Goal: Information Seeking & Learning: Learn about a topic

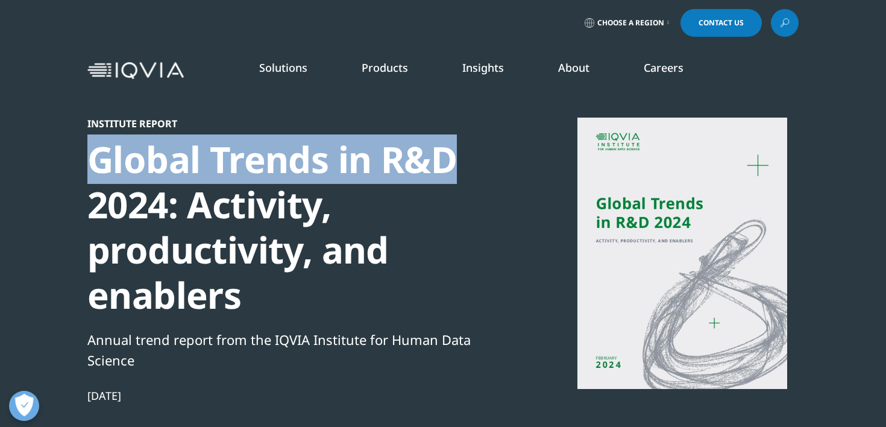
scroll to position [323, 711]
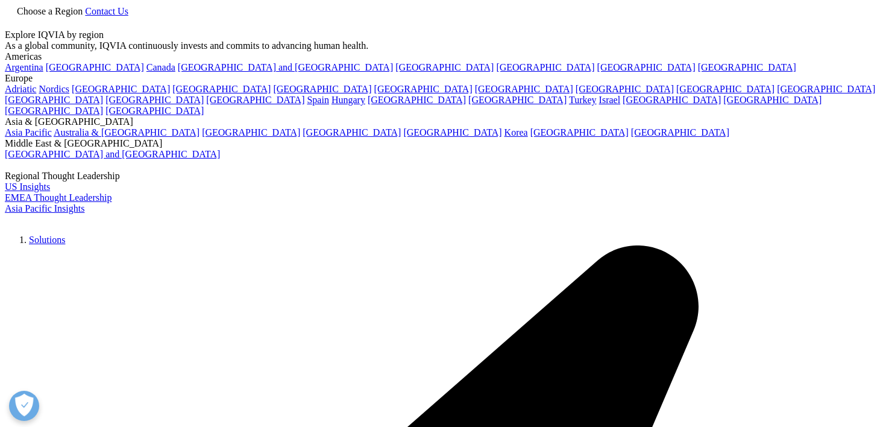
scroll to position [381, 711]
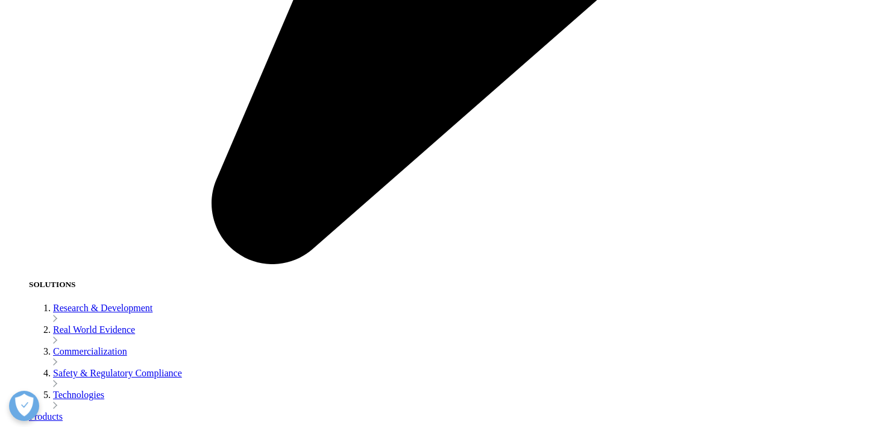
scroll to position [2182, 0]
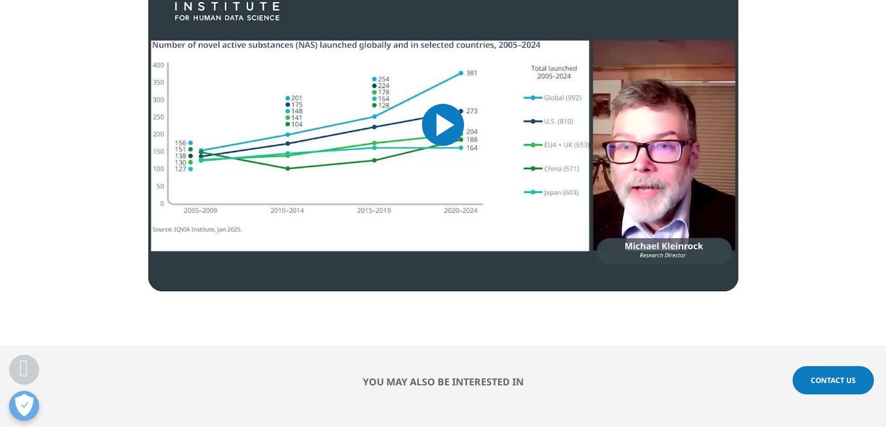
click at [443, 125] on span "Video Player" at bounding box center [443, 125] width 0 height 0
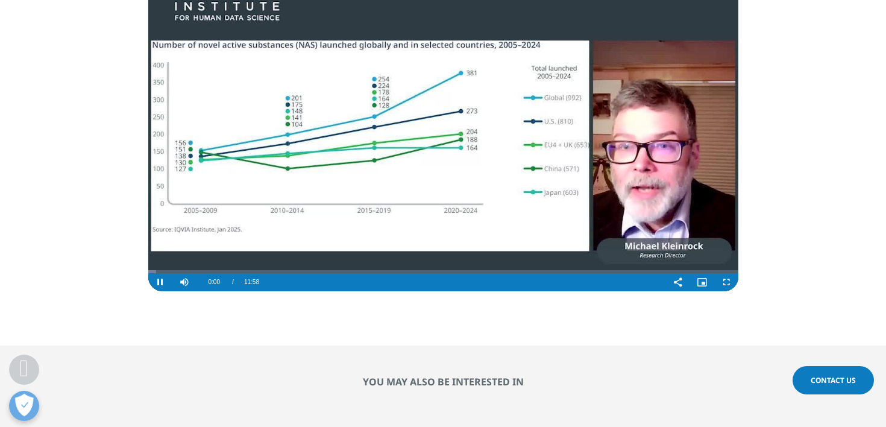
scroll to position [2075, 0]
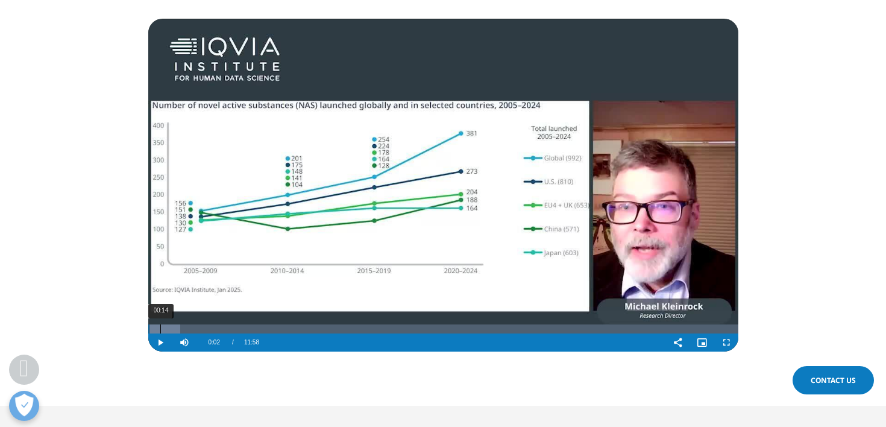
click at [160, 324] on div "00:14" at bounding box center [160, 328] width 1 height 9
click at [172, 324] on div "00:28" at bounding box center [172, 328] width 1 height 9
click at [178, 324] on div "00:36" at bounding box center [178, 328] width 1 height 9
click at [189, 324] on div "00:48" at bounding box center [188, 328] width 1 height 9
click at [201, 324] on div "01:03" at bounding box center [201, 328] width 1 height 9
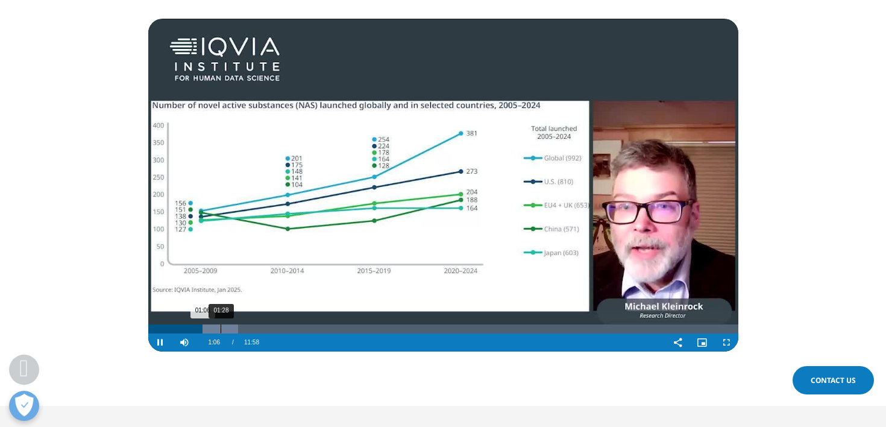
click at [220, 324] on div "01:28" at bounding box center [220, 328] width 1 height 9
click at [232, 324] on div "01:42" at bounding box center [232, 328] width 1 height 9
click at [240, 324] on div "01:51" at bounding box center [240, 328] width 1 height 9
click at [250, 324] on div "02:04" at bounding box center [250, 328] width 1 height 9
click at [270, 324] on div "02:29" at bounding box center [270, 328] width 1 height 9
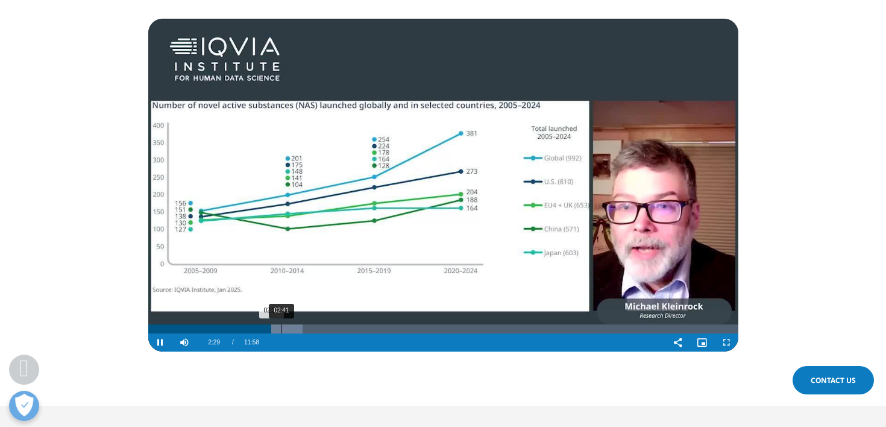
click at [281, 324] on div "02:41" at bounding box center [281, 328] width 1 height 9
click at [290, 324] on div "02:53" at bounding box center [290, 328] width 1 height 9
click at [310, 324] on div "03:17" at bounding box center [310, 328] width 1 height 9
click at [323, 324] on div "03:32" at bounding box center [323, 328] width 1 height 9
click at [330, 324] on div "03:41" at bounding box center [330, 328] width 1 height 9
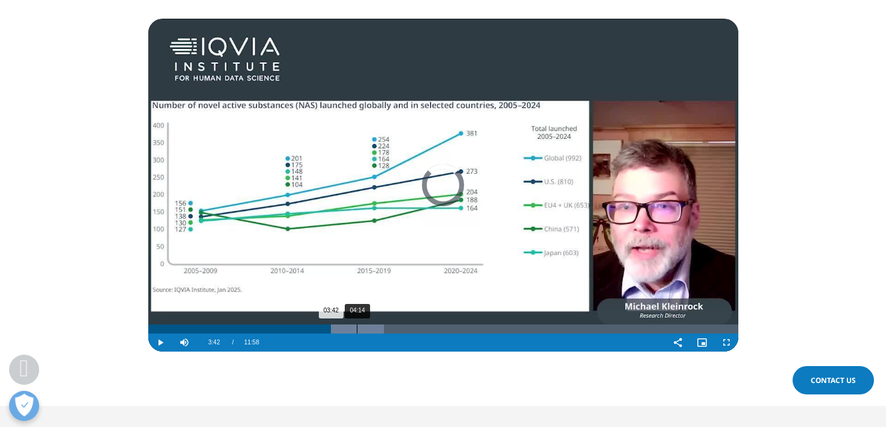
click at [357, 324] on div "04:14" at bounding box center [357, 328] width 1 height 9
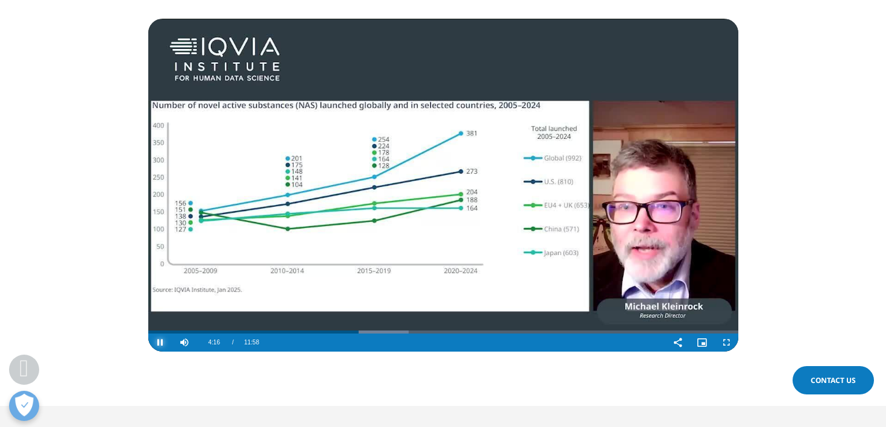
click at [163, 342] on span "Video Player" at bounding box center [160, 342] width 24 height 0
click at [156, 342] on span "Video Player" at bounding box center [160, 342] width 24 height 0
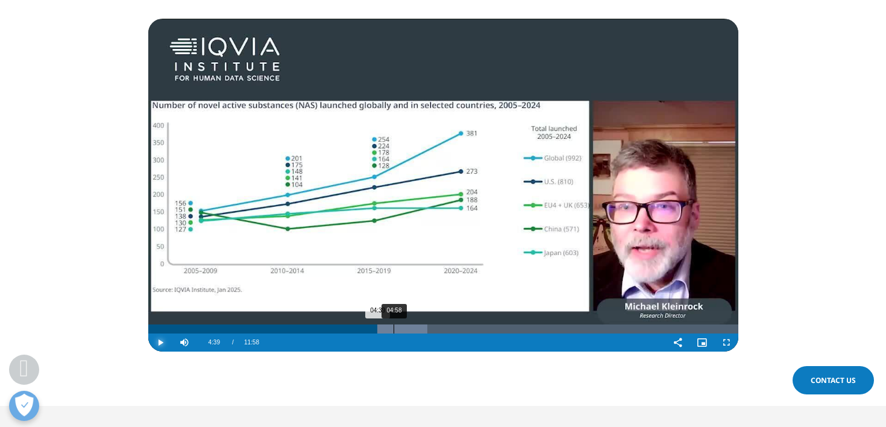
click at [393, 324] on div "04:58" at bounding box center [393, 328] width 1 height 9
click at [408, 324] on div "05:16" at bounding box center [408, 328] width 1 height 9
click at [426, 324] on div "05:38" at bounding box center [426, 328] width 1 height 9
click at [445, 324] on div "06:01" at bounding box center [445, 328] width 1 height 9
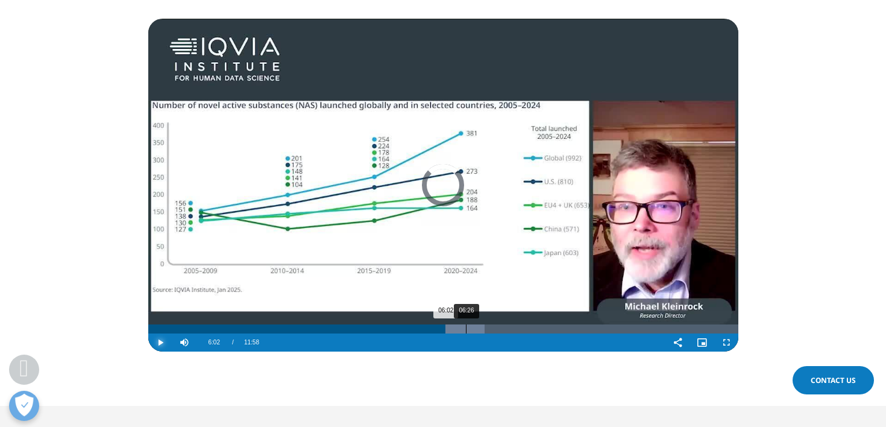
click at [466, 324] on div "06:26" at bounding box center [466, 328] width 1 height 9
click at [454, 324] on div "06:12" at bounding box center [454, 328] width 1 height 9
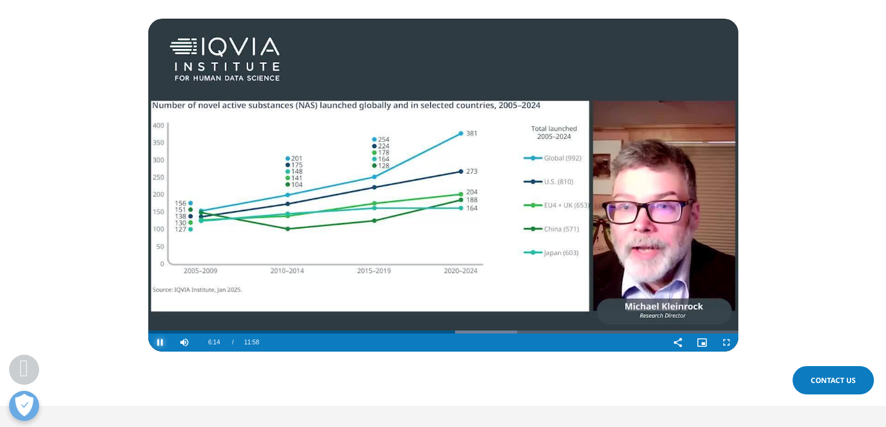
click at [157, 342] on span "Video Player" at bounding box center [160, 342] width 24 height 0
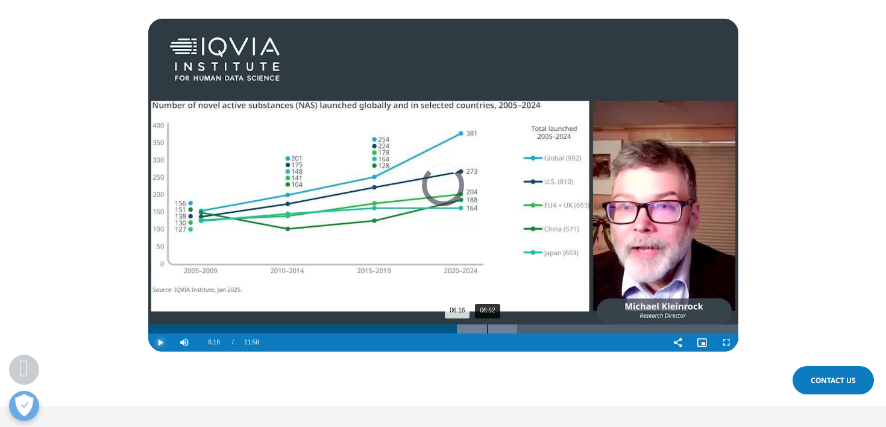
click at [487, 324] on div "06:52" at bounding box center [487, 328] width 1 height 9
click at [506, 324] on div "07:15" at bounding box center [505, 328] width 1 height 9
click at [509, 324] on div "07:19" at bounding box center [508, 328] width 1 height 9
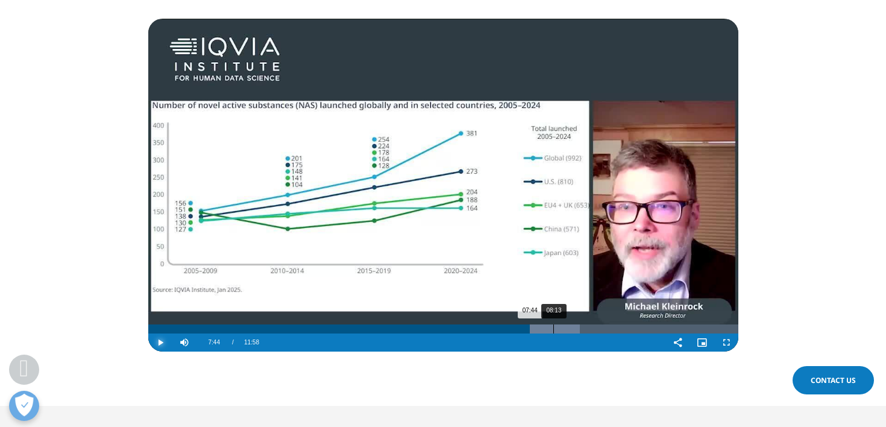
click at [553, 324] on div "08:13" at bounding box center [553, 328] width 1 height 9
click at [588, 324] on div "08:55" at bounding box center [588, 328] width 1 height 9
click at [620, 324] on div "09:35" at bounding box center [620, 328] width 1 height 9
click at [642, 324] on div "10:01" at bounding box center [642, 328] width 1 height 9
click at [662, 324] on div "10:26" at bounding box center [662, 328] width 1 height 9
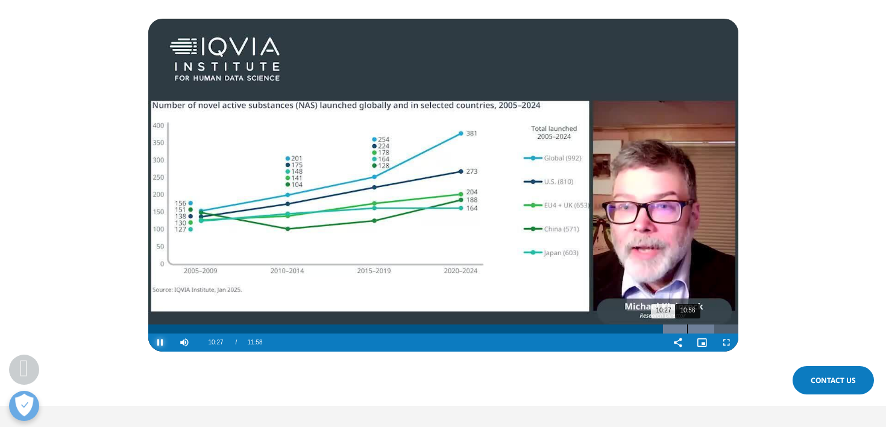
click at [687, 324] on div "10:56" at bounding box center [687, 328] width 1 height 9
click at [699, 324] on div "11:11" at bounding box center [699, 328] width 1 height 9
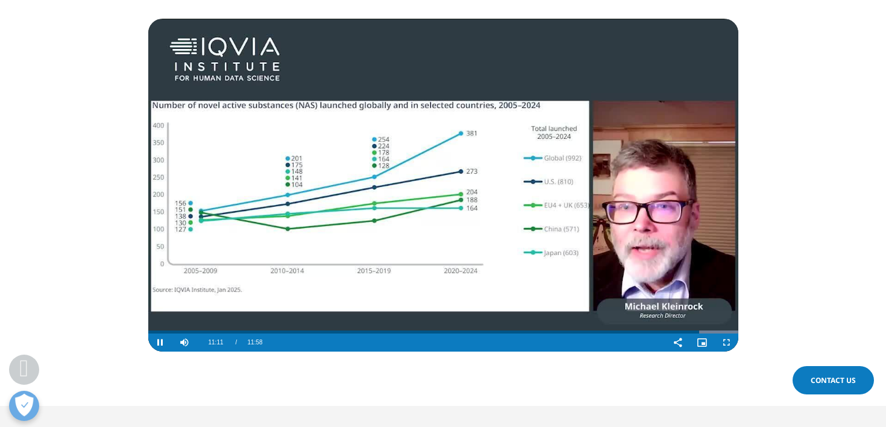
click at [608, 201] on video "Video Player" at bounding box center [443, 185] width 590 height 333
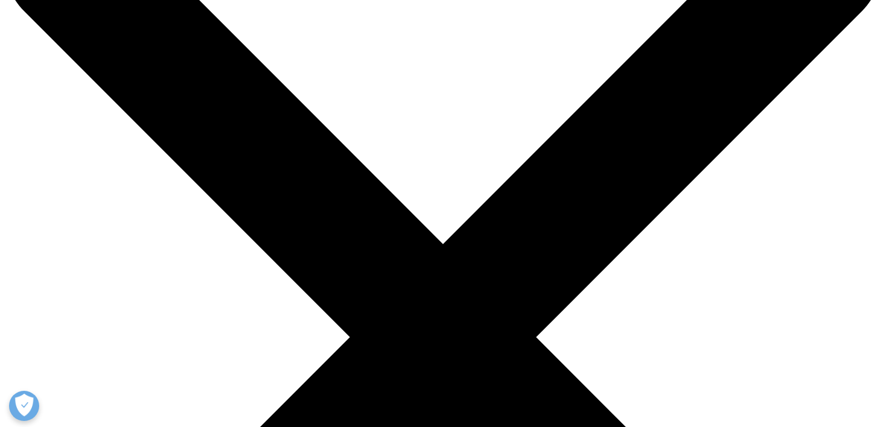
scroll to position [202, 0]
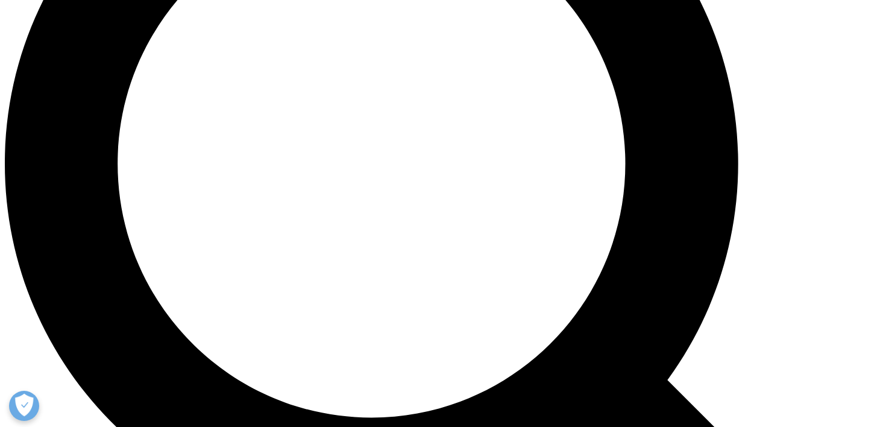
scroll to position [1653, 0]
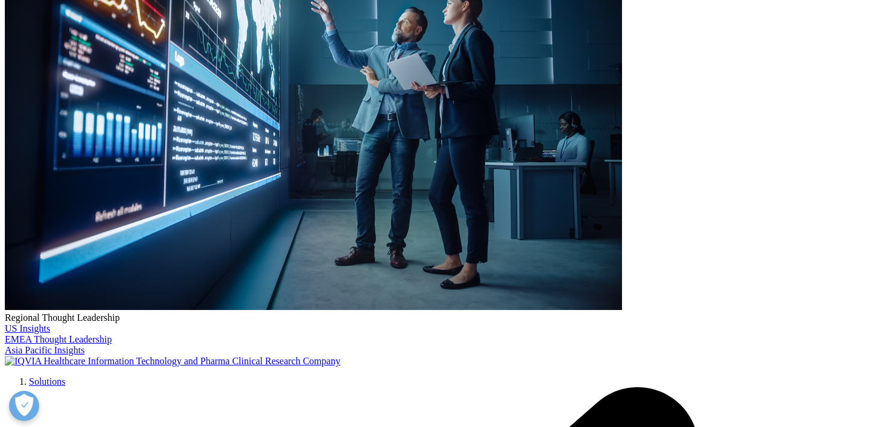
scroll to position [302, 0]
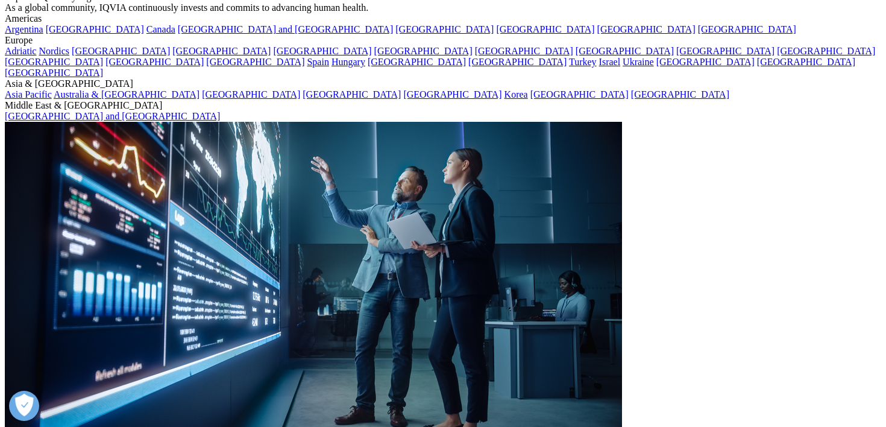
scroll to position [0, 0]
